Goal: Transaction & Acquisition: Purchase product/service

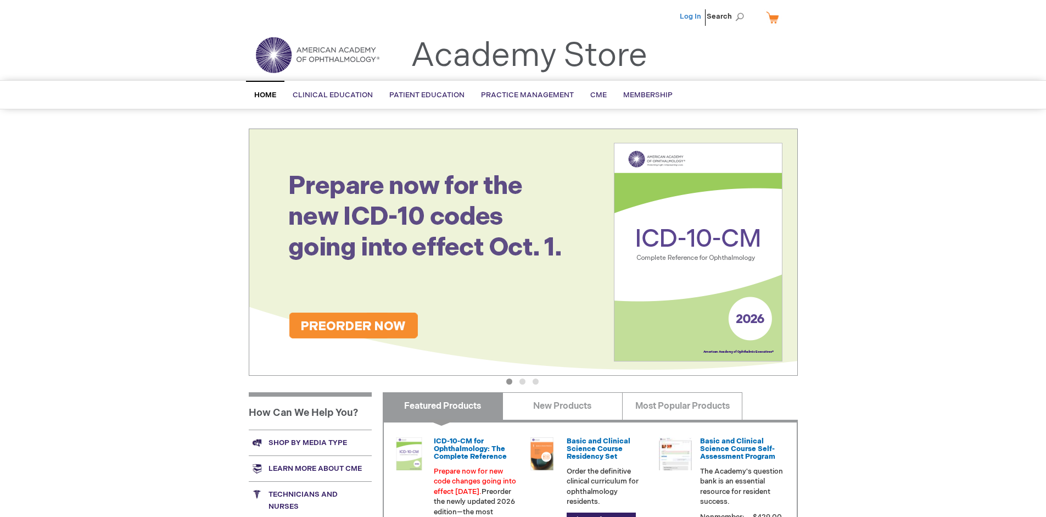
click at [691, 16] on link "Log In" at bounding box center [690, 16] width 21 height 9
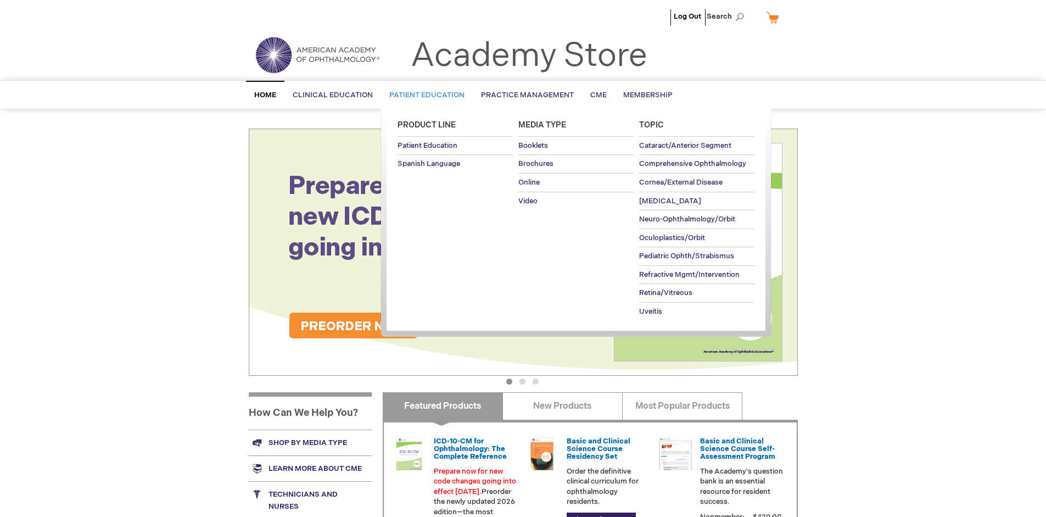
click at [424, 95] on span "Patient Education" at bounding box center [426, 95] width 75 height 9
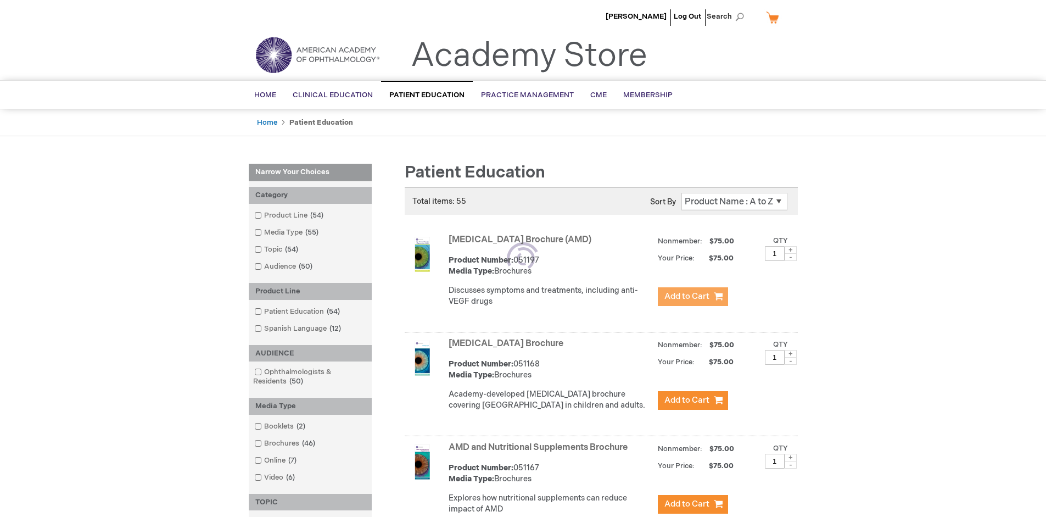
click at [692, 296] on span "Add to Cart" at bounding box center [686, 296] width 45 height 10
click at [540, 452] on link "AMD and Nutritional Supplements Brochure" at bounding box center [537, 447] width 179 height 10
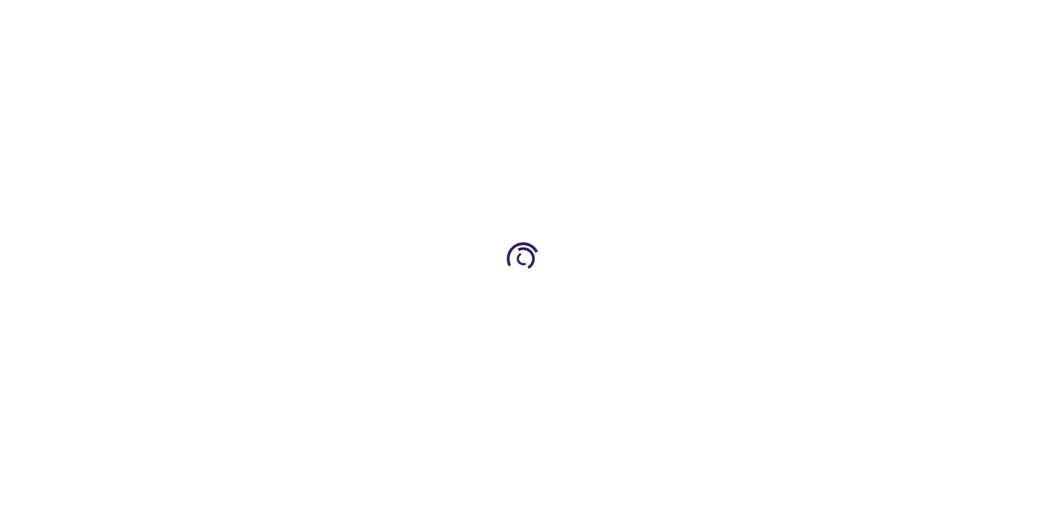
type input "1"
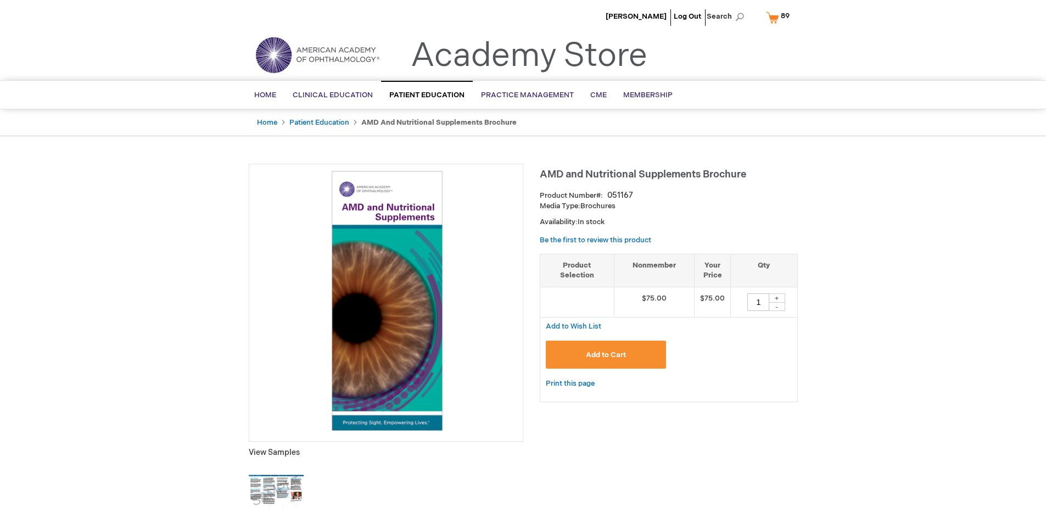
click at [605, 354] on span "Add to Cart" at bounding box center [606, 354] width 40 height 9
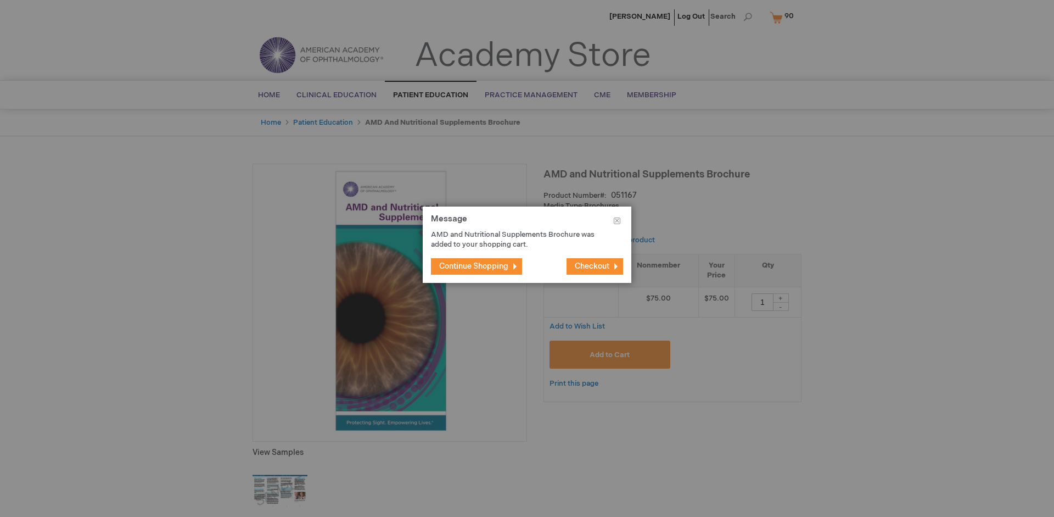
click at [474, 266] on span "Continue Shopping" at bounding box center [473, 265] width 69 height 9
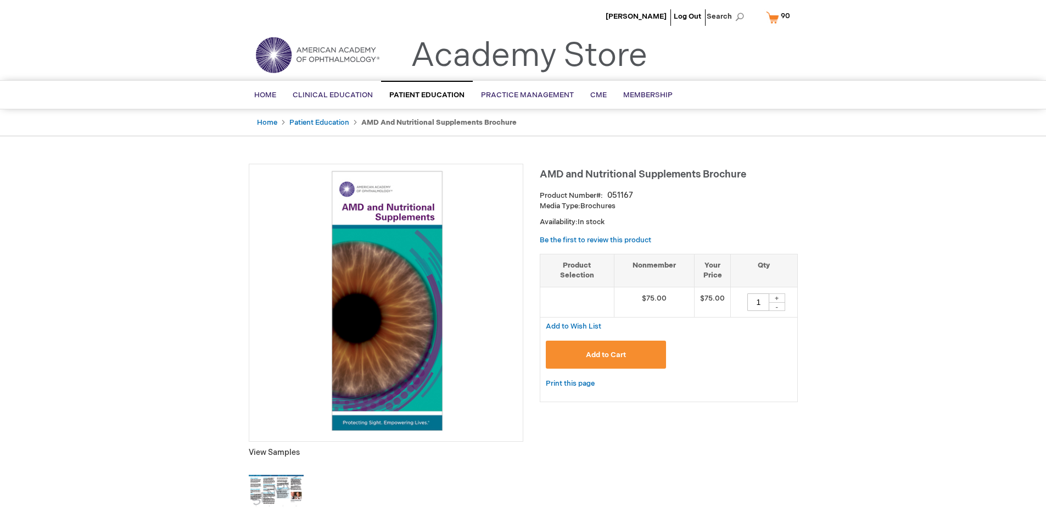
click at [780, 17] on span "90 90 items" at bounding box center [785, 15] width 13 height 13
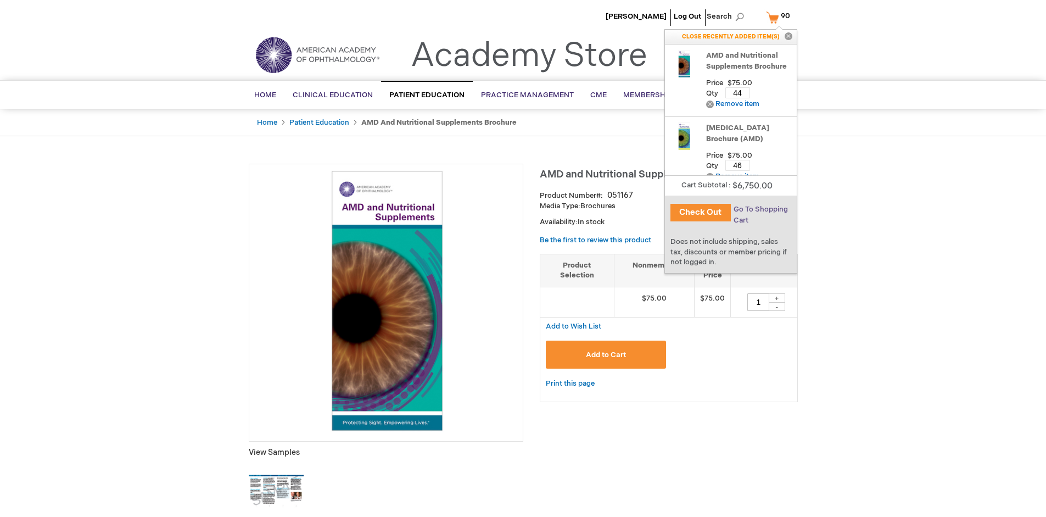
click at [759, 209] on span "Go To Shopping Cart" at bounding box center [760, 215] width 54 height 20
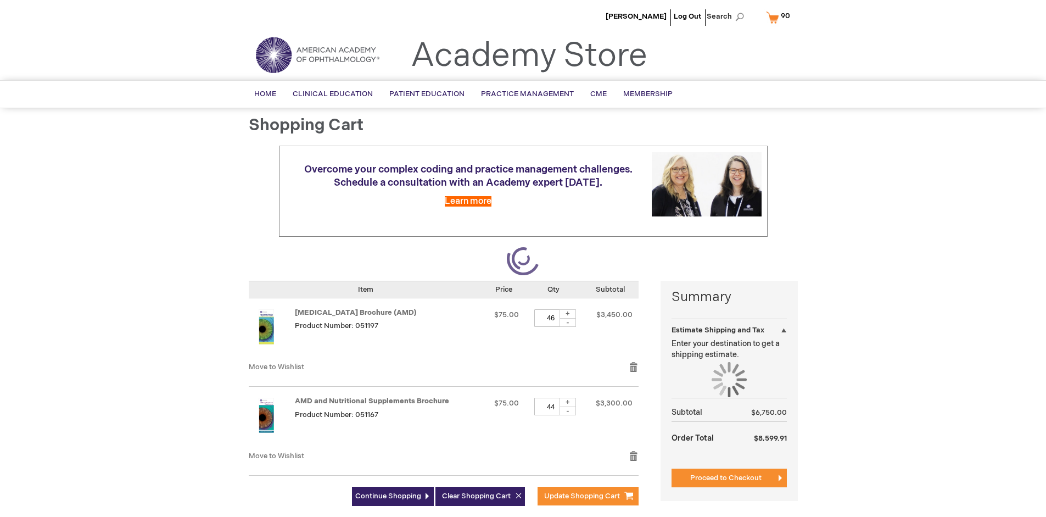
select select "US"
select select "41"
